Goal: Task Accomplishment & Management: Complete application form

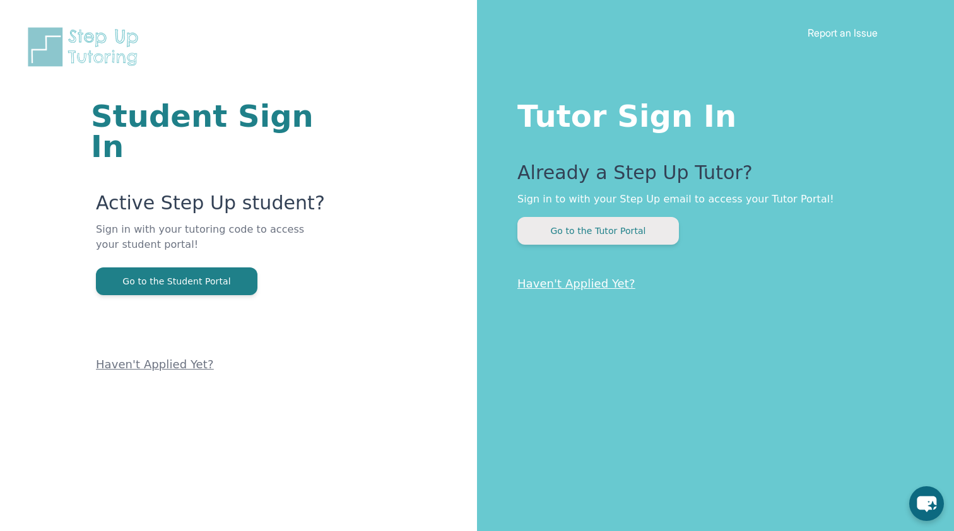
click at [564, 227] on button "Go to the Tutor Portal" at bounding box center [598, 231] width 162 height 28
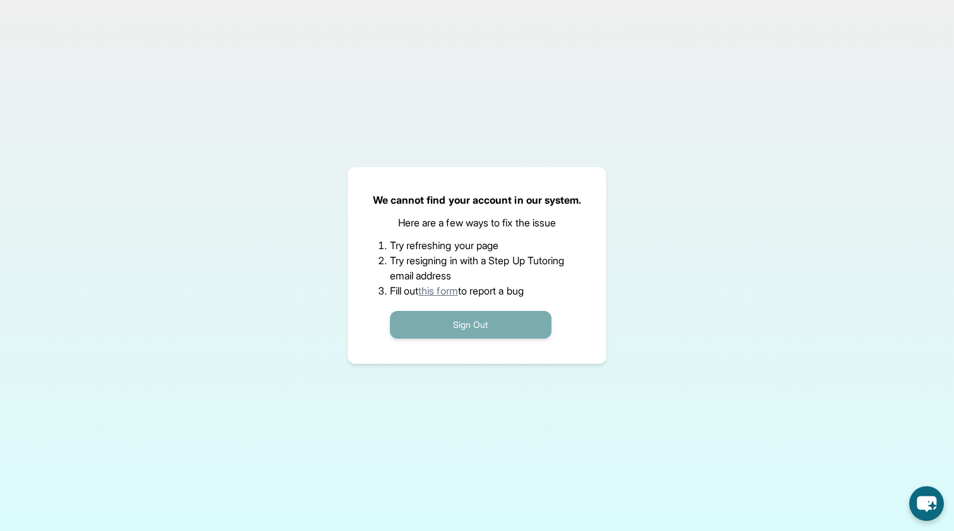
click at [427, 324] on button "Sign Out" at bounding box center [471, 325] width 162 height 28
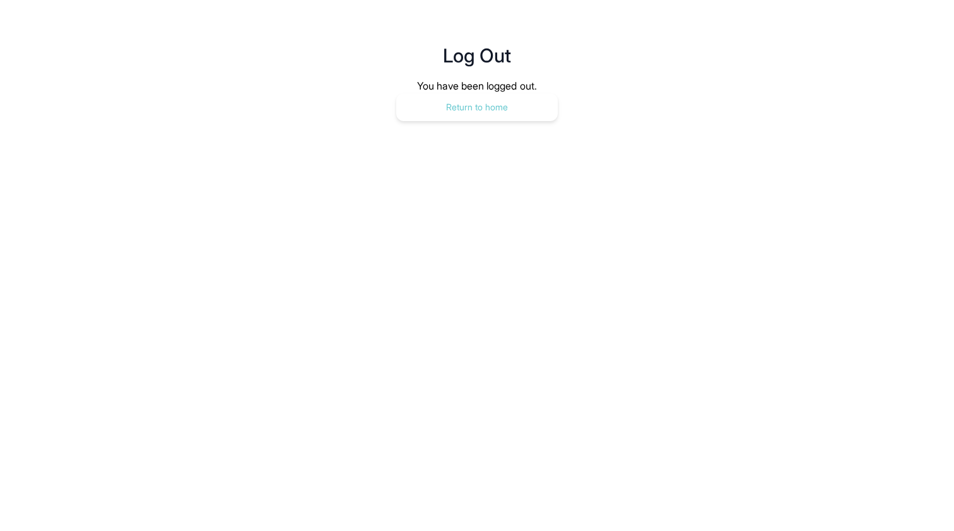
click at [489, 102] on button "Return to home" at bounding box center [477, 107] width 162 height 28
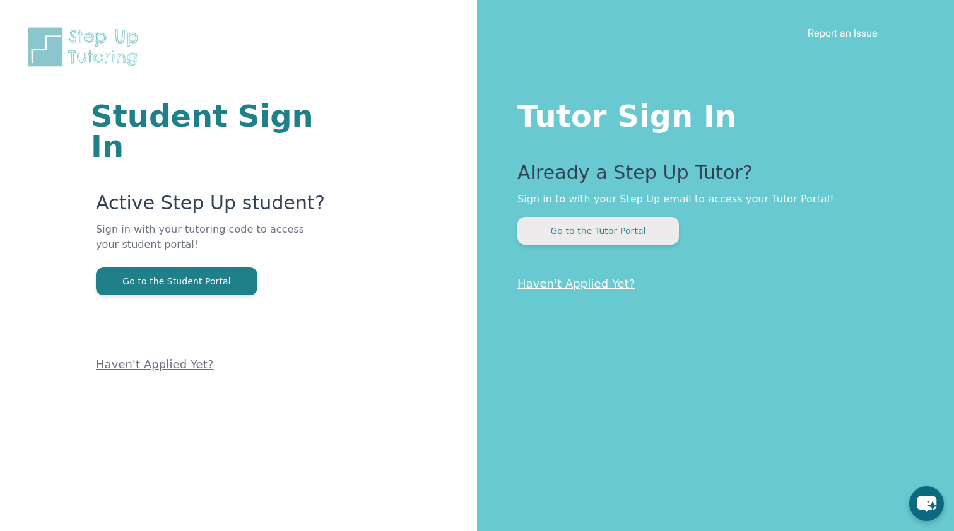
click at [593, 226] on button "Go to the Tutor Portal" at bounding box center [598, 231] width 162 height 28
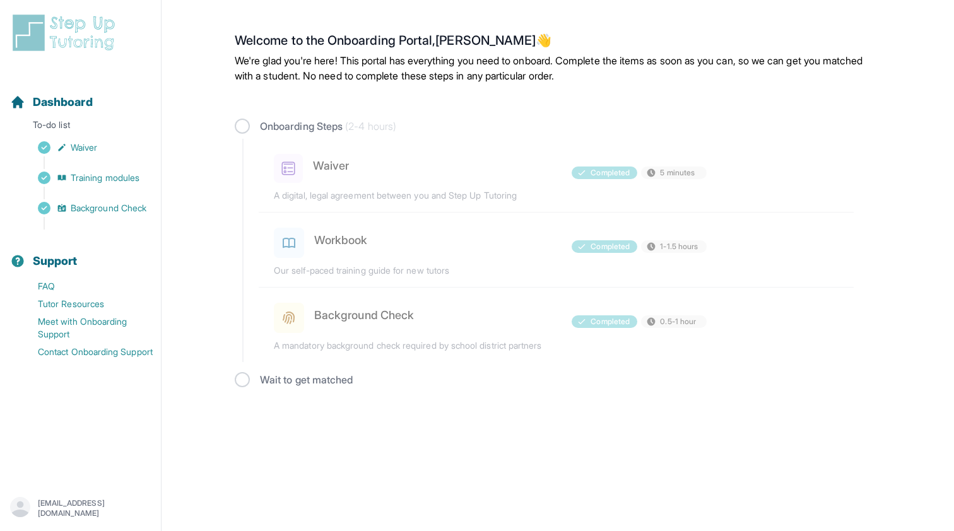
click at [251, 374] on div "Wait to get matched" at bounding box center [558, 379] width 646 height 15
